Goal: Information Seeking & Learning: Learn about a topic

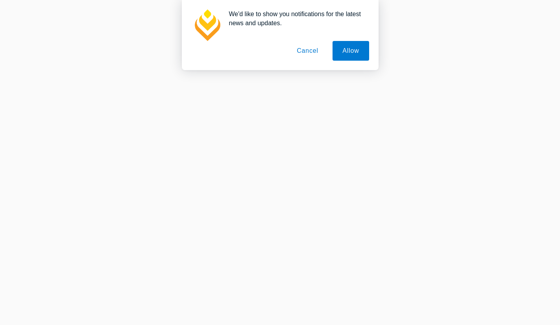
click at [308, 49] on button "Cancel" at bounding box center [307, 51] width 41 height 20
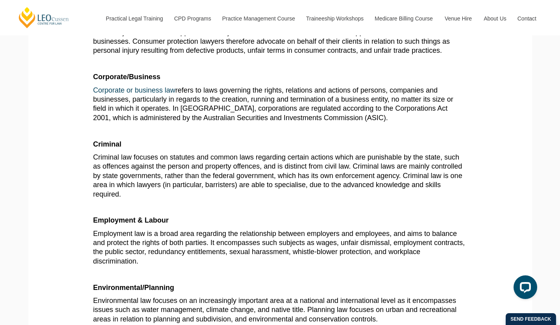
scroll to position [574, 0]
drag, startPoint x: 221, startPoint y: 91, endPoint x: 280, endPoint y: 92, distance: 59.1
click at [280, 92] on span "Corporate or business law refers to laws governing the rights, relations and ac…" at bounding box center [273, 103] width 360 height 35
click at [331, 97] on span "Corporate or business law refers to laws governing the rights, relations and ac…" at bounding box center [273, 103] width 360 height 35
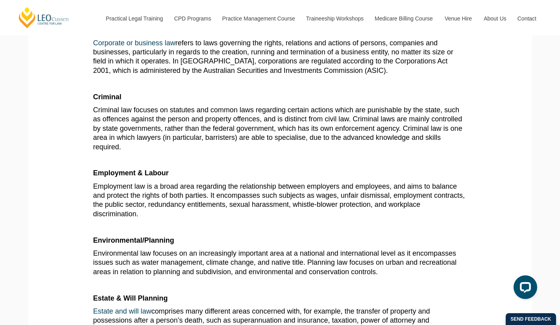
scroll to position [653, 0]
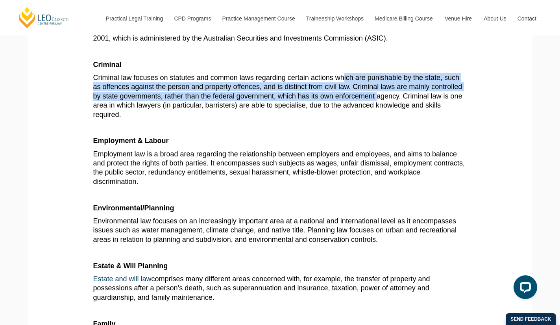
drag, startPoint x: 343, startPoint y: 82, endPoint x: 377, endPoint y: 94, distance: 36.7
click at [377, 94] on span "Criminal law focuses on statutes and common laws regarding certain actions whic…" at bounding box center [277, 96] width 369 height 45
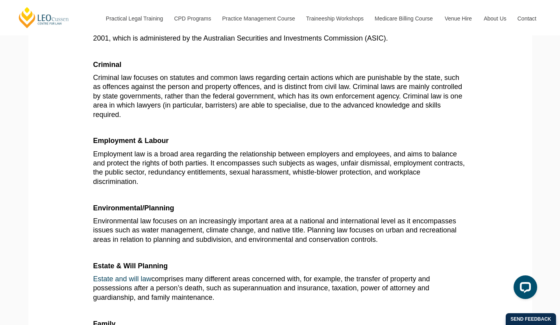
click at [418, 97] on span "Criminal law focuses on statutes and common laws regarding certain actions whic…" at bounding box center [277, 96] width 369 height 45
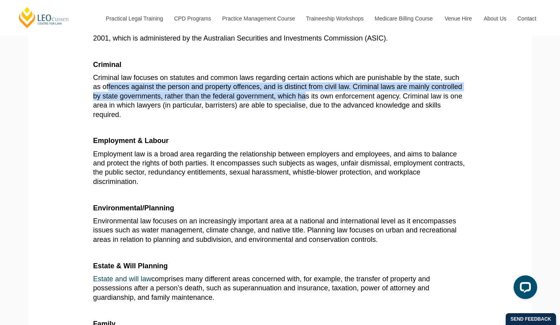
drag, startPoint x: 112, startPoint y: 89, endPoint x: 307, endPoint y: 99, distance: 195.6
click at [307, 99] on span "Criminal law focuses on statutes and common laws regarding certain actions whic…" at bounding box center [277, 96] width 369 height 45
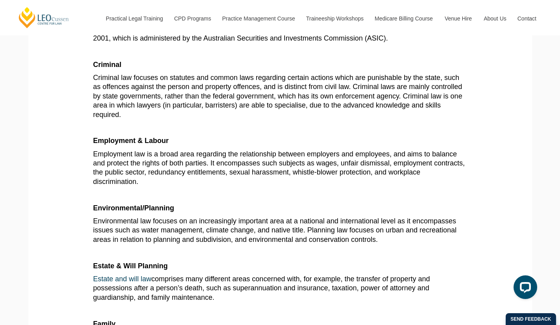
click at [365, 97] on span "Criminal law focuses on statutes and common laws regarding certain actions whic…" at bounding box center [277, 96] width 369 height 45
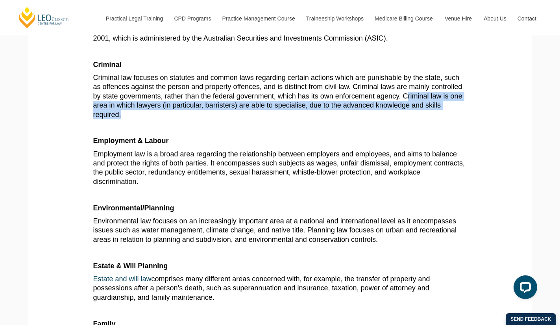
drag, startPoint x: 408, startPoint y: 97, endPoint x: 440, endPoint y: 115, distance: 37.2
click at [440, 115] on p "Criminal law focuses on statutes and common laws regarding certain actions whic…" at bounding box center [280, 96] width 374 height 46
click at [359, 104] on span "Criminal law focuses on statutes and common laws regarding certain actions whic…" at bounding box center [277, 96] width 369 height 45
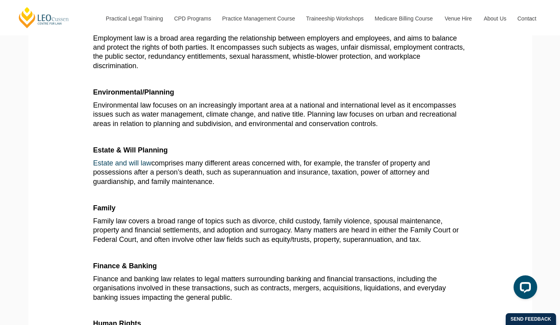
scroll to position [775, 0]
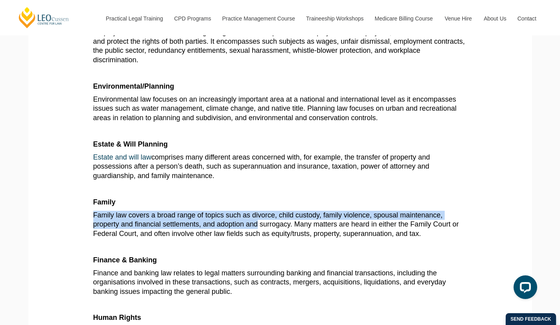
drag, startPoint x: 95, startPoint y: 214, endPoint x: 256, endPoint y: 226, distance: 161.5
click at [256, 226] on span "Family law covers a broad range of topics such as divorce, child custody, famil…" at bounding box center [276, 224] width 366 height 26
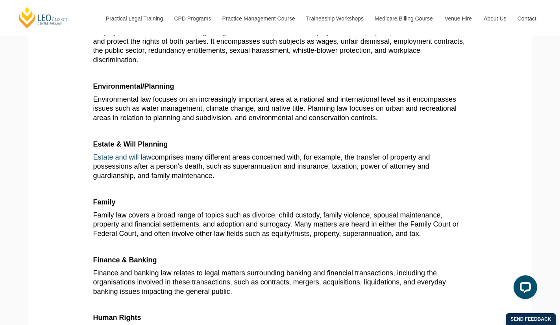
click at [355, 227] on span "Family law covers a broad range of topics such as divorce, child custody, famil…" at bounding box center [276, 224] width 366 height 26
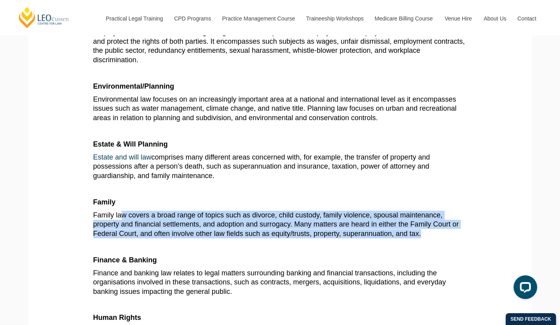
drag, startPoint x: 426, startPoint y: 236, endPoint x: 120, endPoint y: 221, distance: 306.4
click at [120, 221] on p "Family law covers a broad range of topics such as divorce, child custody, famil…" at bounding box center [280, 225] width 374 height 28
click at [198, 216] on span "Family law covers a broad range of topics such as divorce, child custody, famil…" at bounding box center [276, 224] width 366 height 26
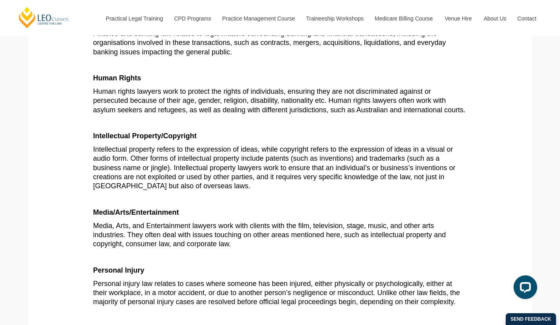
scroll to position [1015, 0]
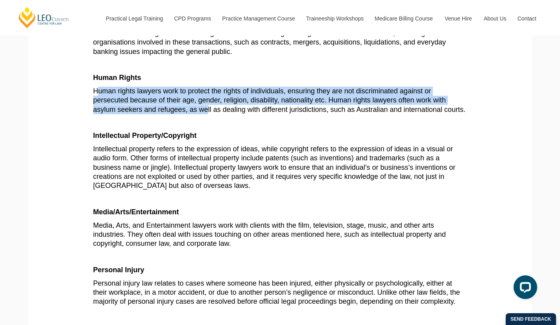
drag, startPoint x: 100, startPoint y: 91, endPoint x: 206, endPoint y: 113, distance: 109.1
click at [206, 113] on span "Human rights lawyers work to protect the rights of individuals, ensuring they a…" at bounding box center [279, 100] width 373 height 26
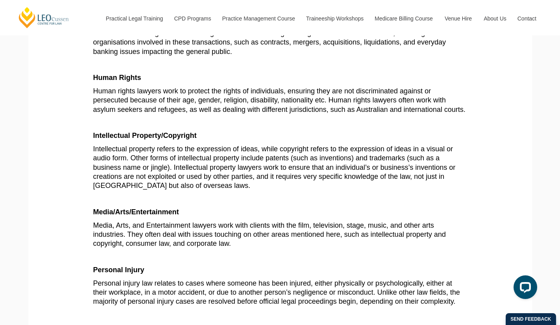
click at [284, 111] on span "Human rights lawyers work to protect the rights of individuals, ensuring they a…" at bounding box center [279, 100] width 373 height 26
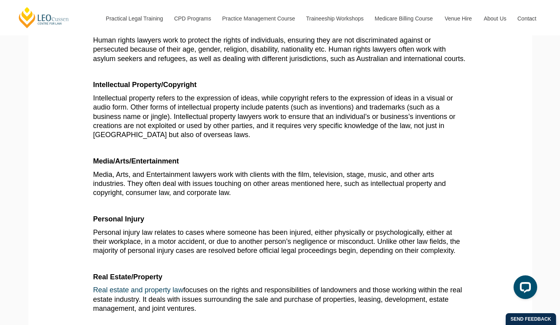
scroll to position [1067, 0]
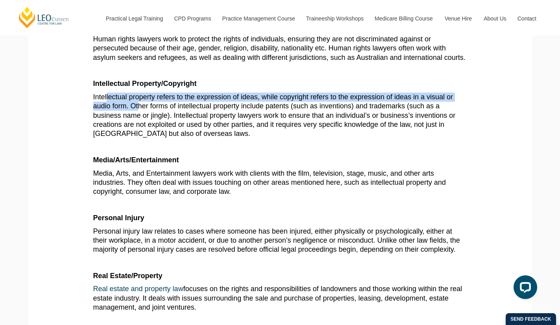
drag, startPoint x: 107, startPoint y: 98, endPoint x: 139, endPoint y: 103, distance: 33.1
click at [139, 103] on span "Intellectual property refers to the expression of ideas, while copyright refers…" at bounding box center [274, 115] width 363 height 45
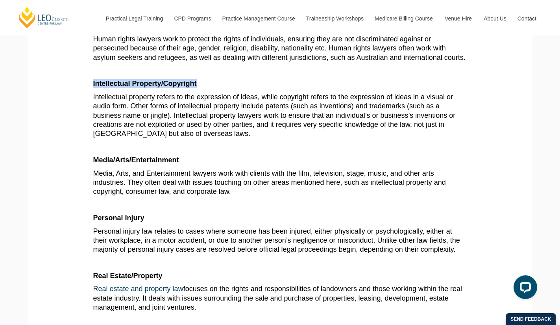
drag, startPoint x: 94, startPoint y: 84, endPoint x: 199, endPoint y: 89, distance: 105.2
click at [199, 88] on p "Intellectual Property/Copyright" at bounding box center [280, 83] width 374 height 9
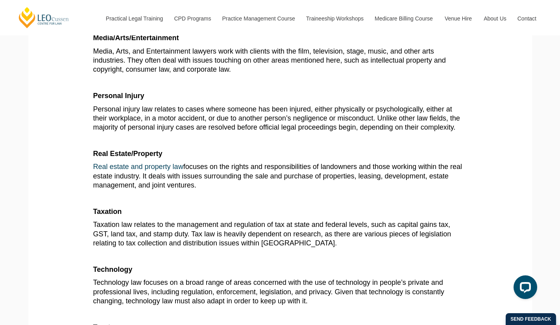
scroll to position [1240, 0]
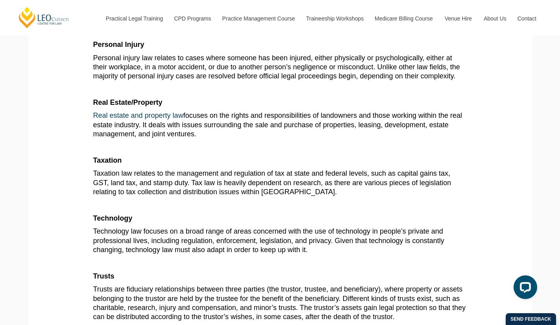
click at [156, 204] on p at bounding box center [280, 205] width 374 height 9
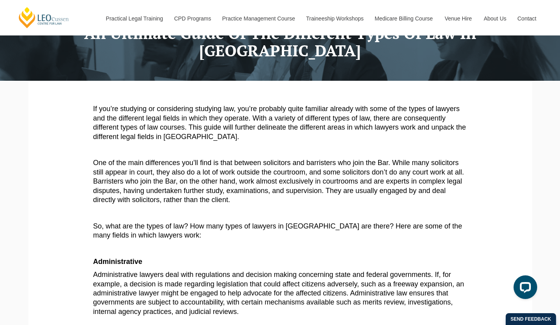
scroll to position [59, 0]
